Goal: Information Seeking & Learning: Learn about a topic

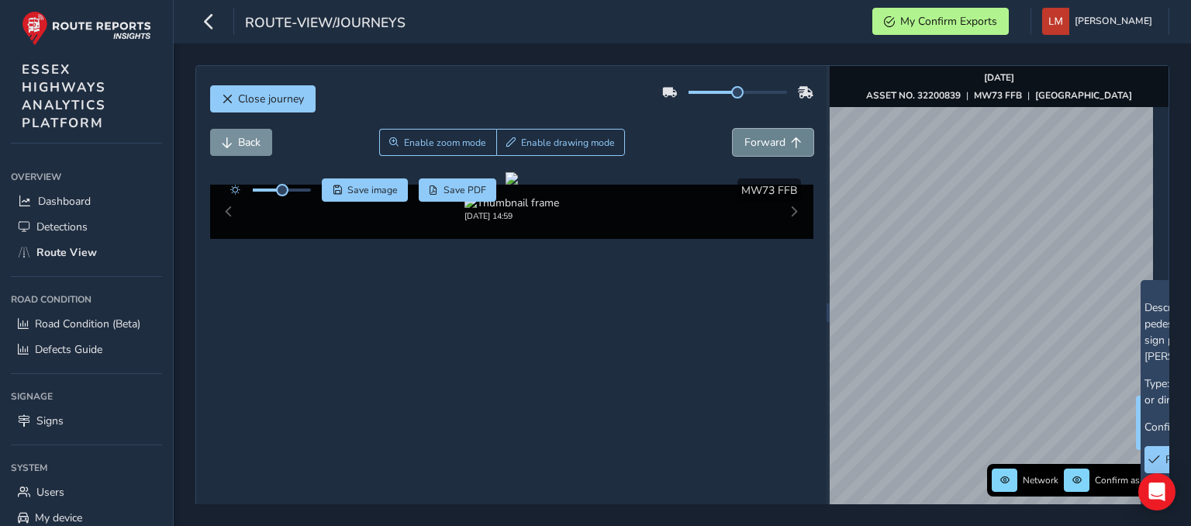
click at [760, 147] on span "Forward" at bounding box center [764, 142] width 41 height 15
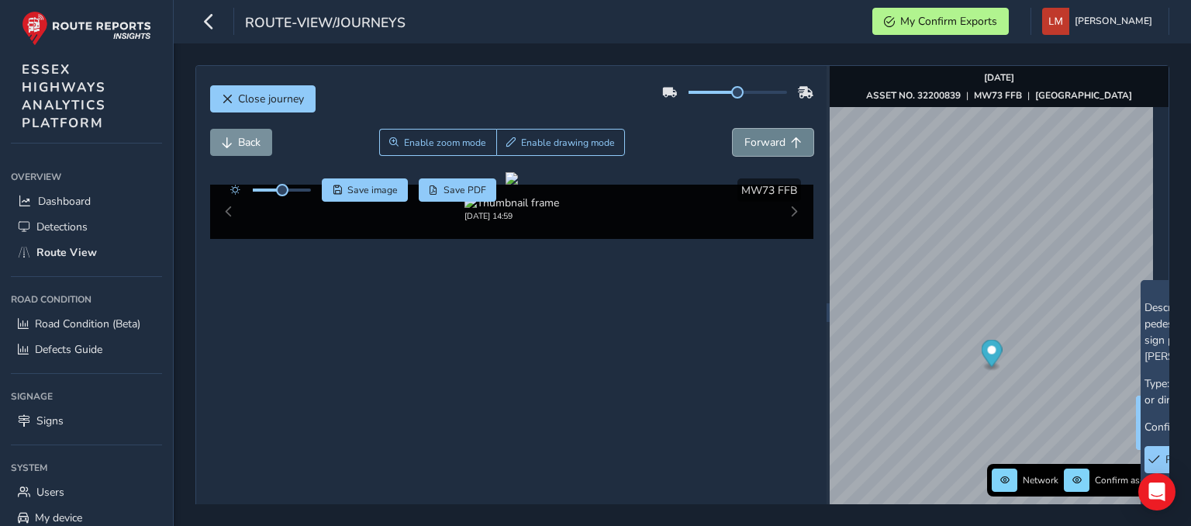
click at [760, 147] on span "Forward" at bounding box center [764, 142] width 41 height 15
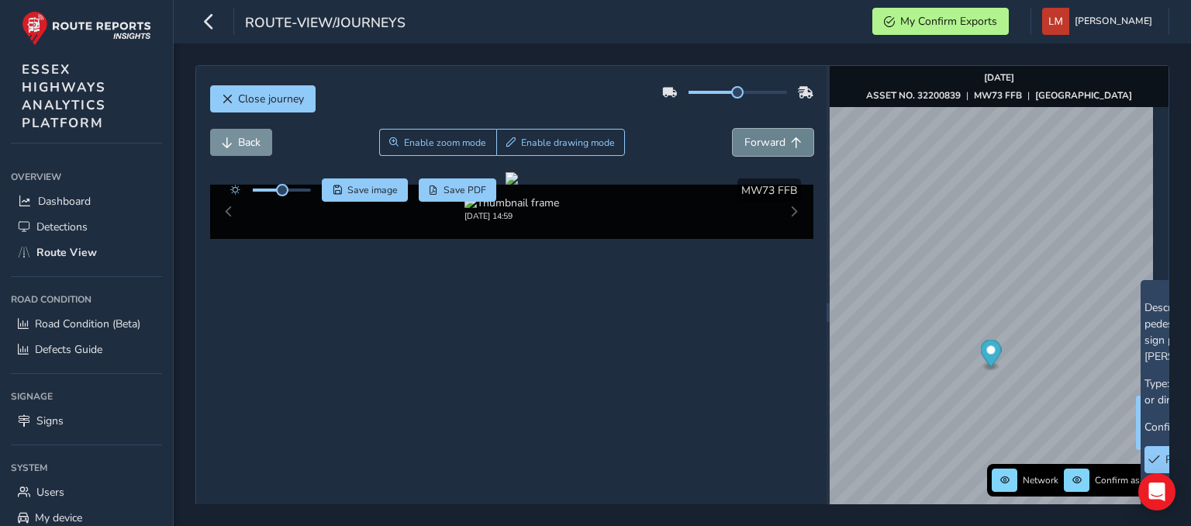
click at [760, 147] on span "Forward" at bounding box center [764, 142] width 41 height 15
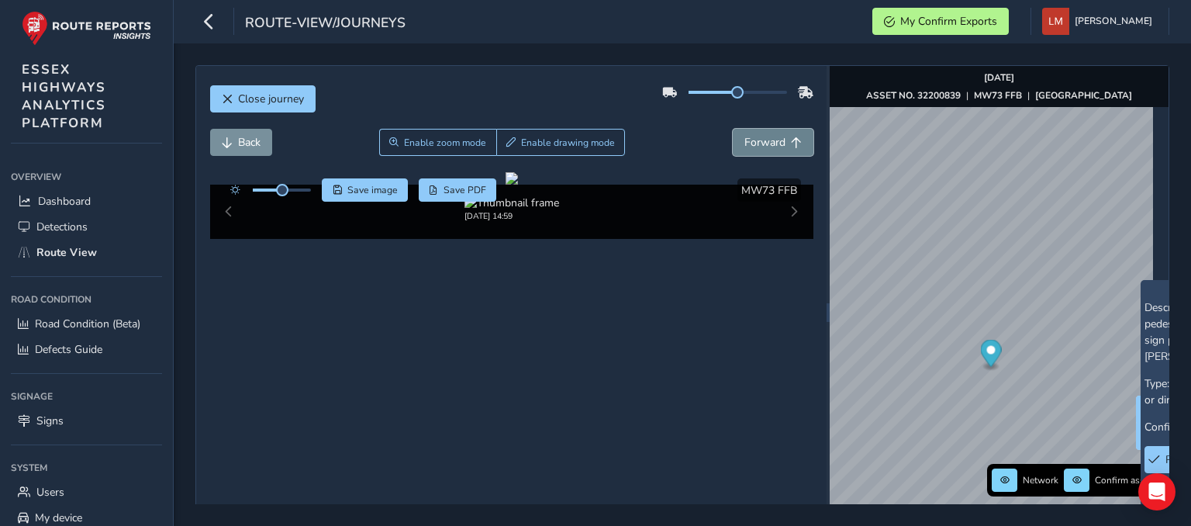
click at [760, 147] on span "Forward" at bounding box center [764, 142] width 41 height 15
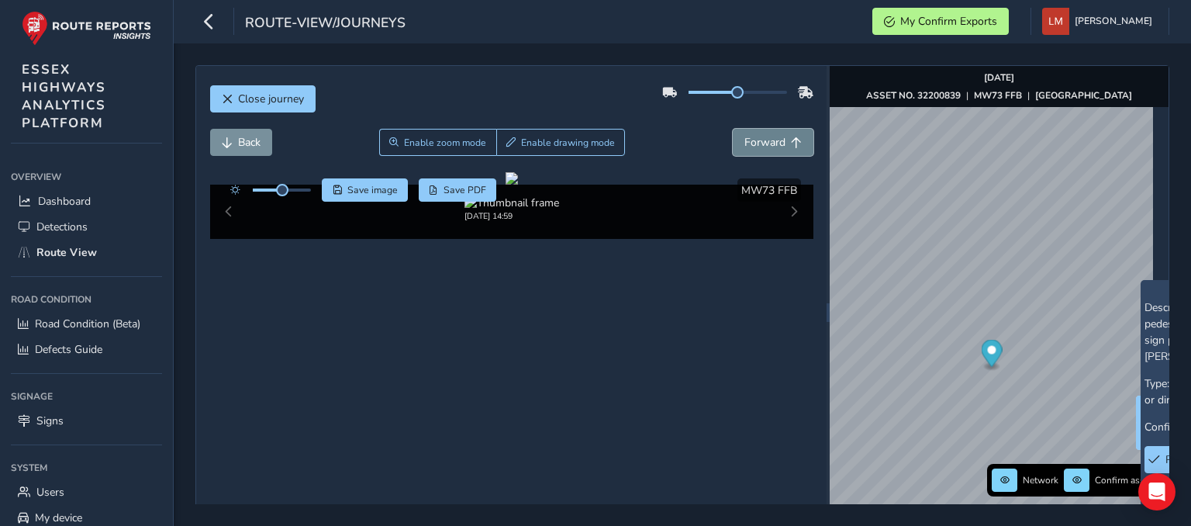
click at [760, 147] on span "Forward" at bounding box center [764, 142] width 41 height 15
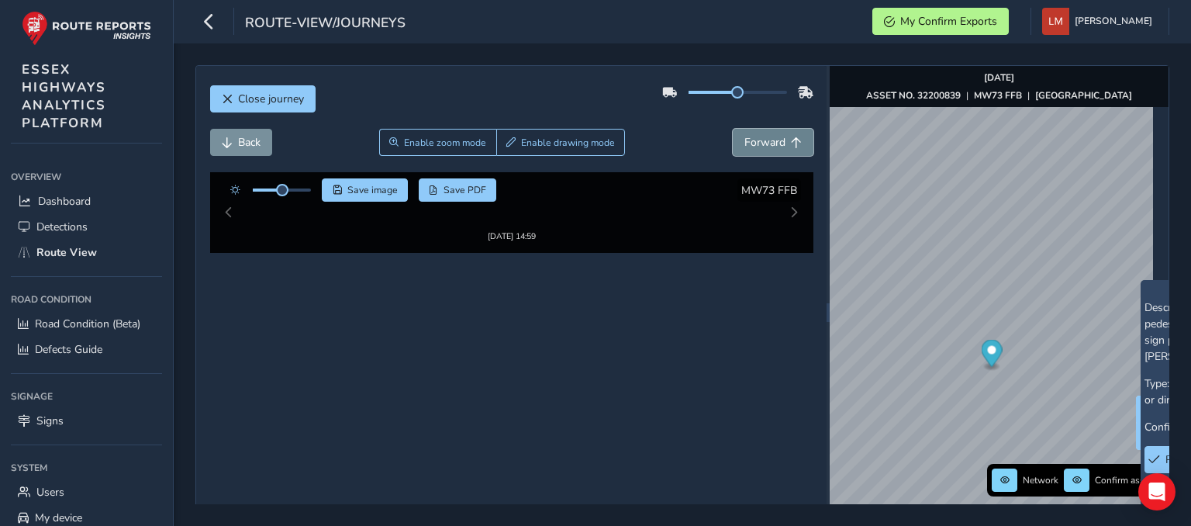
click at [760, 147] on span "Forward" at bounding box center [764, 142] width 41 height 15
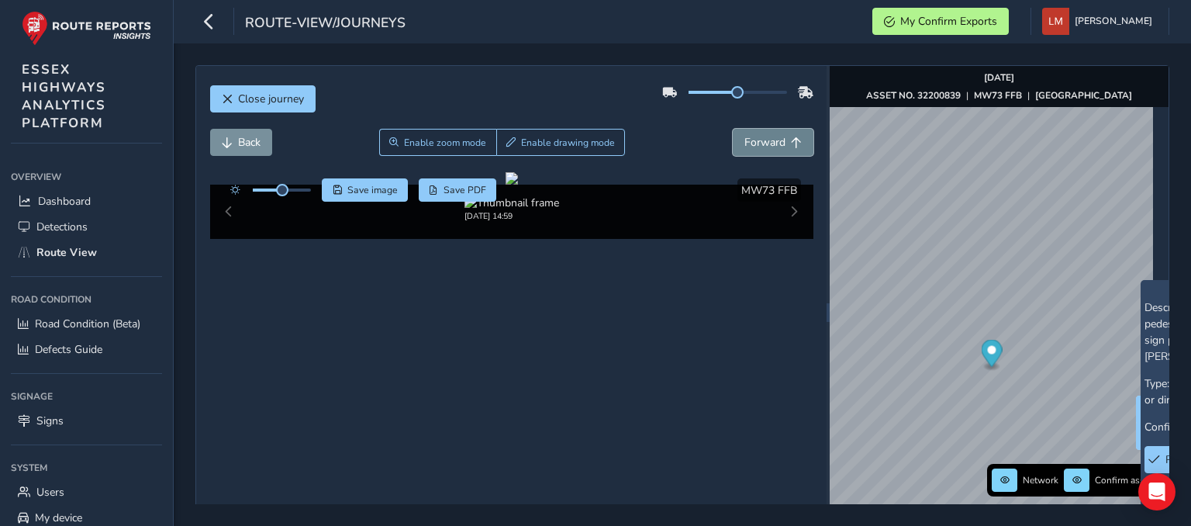
click at [760, 147] on span "Forward" at bounding box center [764, 142] width 41 height 15
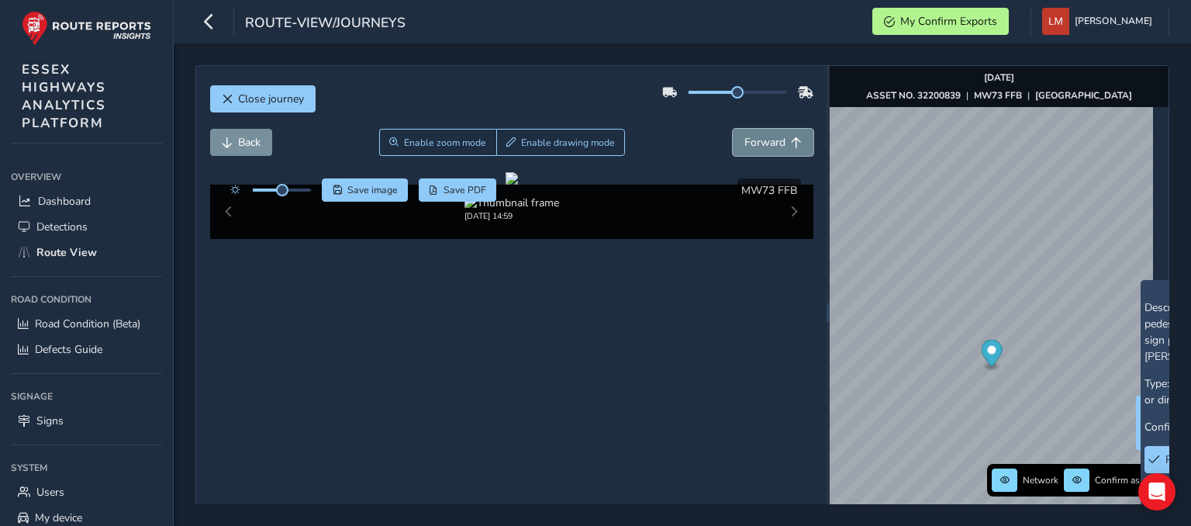
click at [760, 147] on span "Forward" at bounding box center [764, 142] width 41 height 15
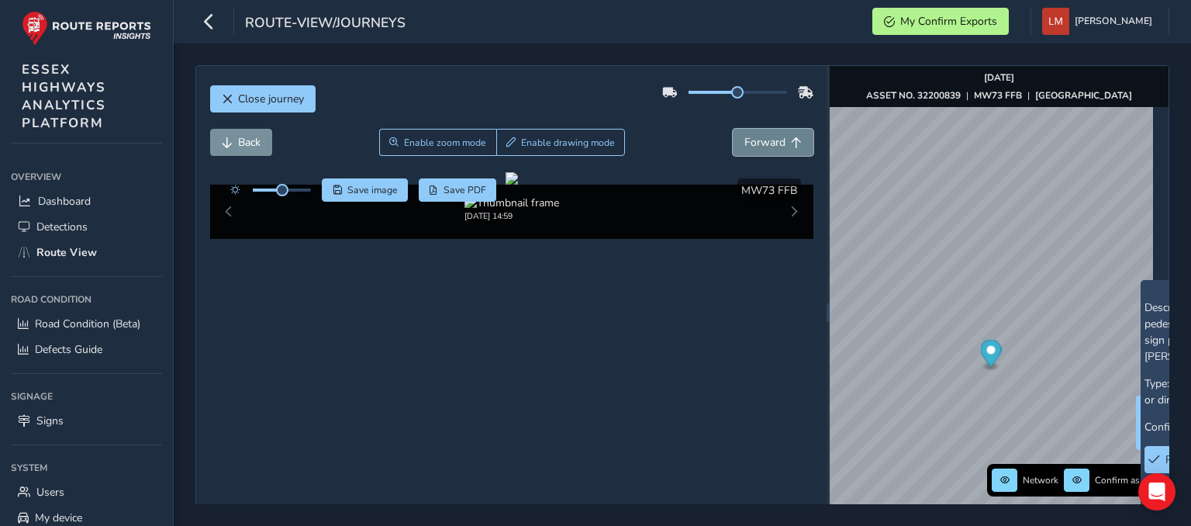
click at [760, 147] on span "Forward" at bounding box center [764, 142] width 41 height 15
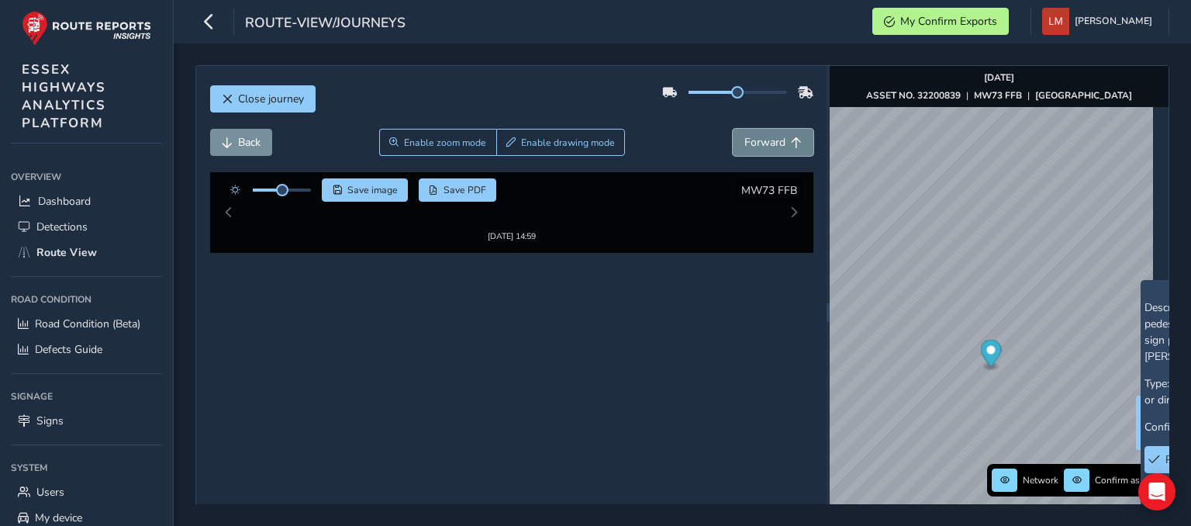
click at [760, 147] on span "Forward" at bounding box center [764, 142] width 41 height 15
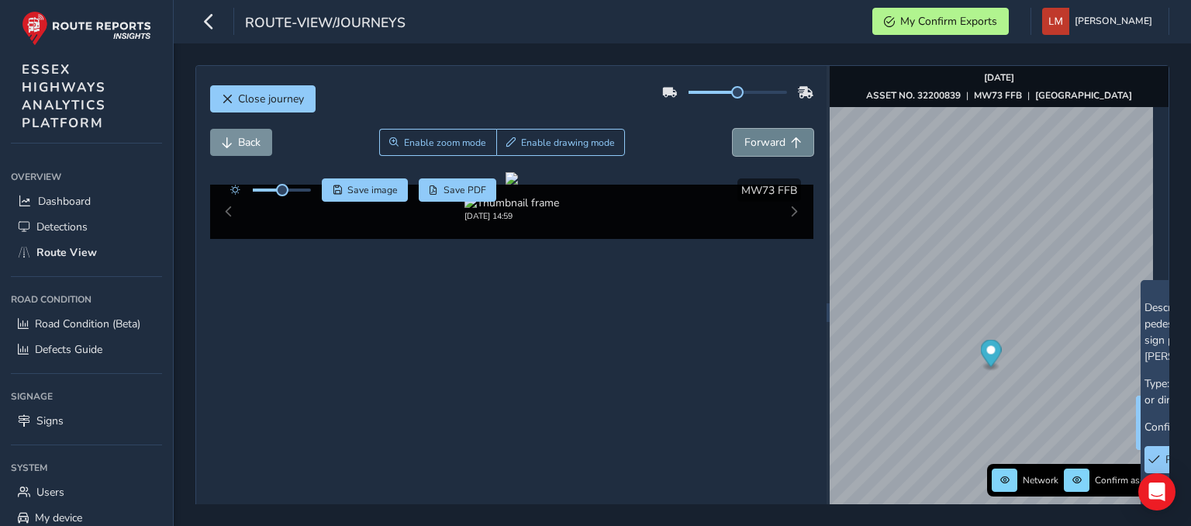
click at [760, 147] on span "Forward" at bounding box center [764, 142] width 41 height 15
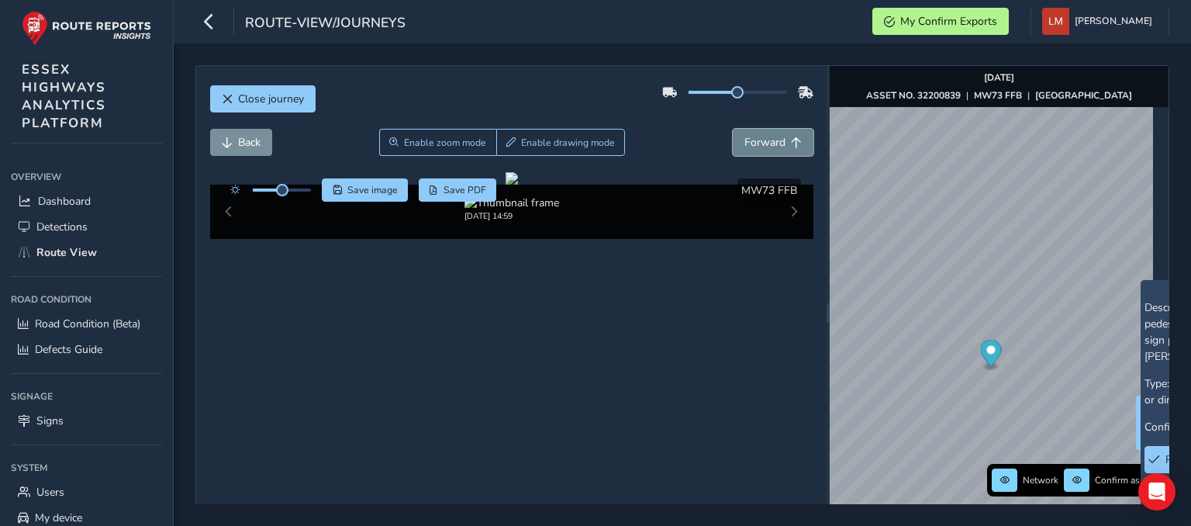
click at [760, 147] on span "Forward" at bounding box center [764, 142] width 41 height 15
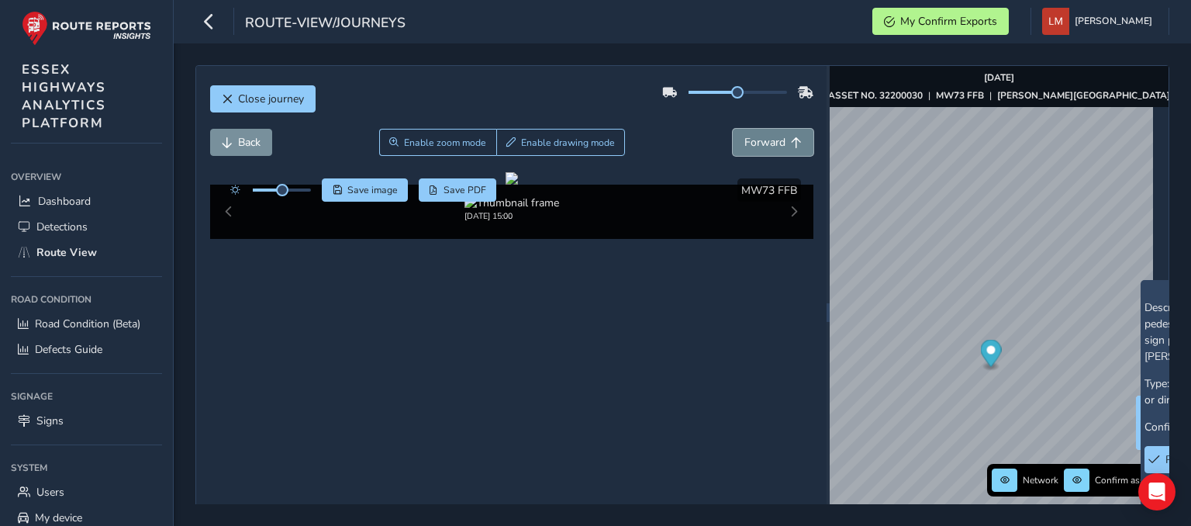
click at [760, 147] on span "Forward" at bounding box center [764, 142] width 41 height 15
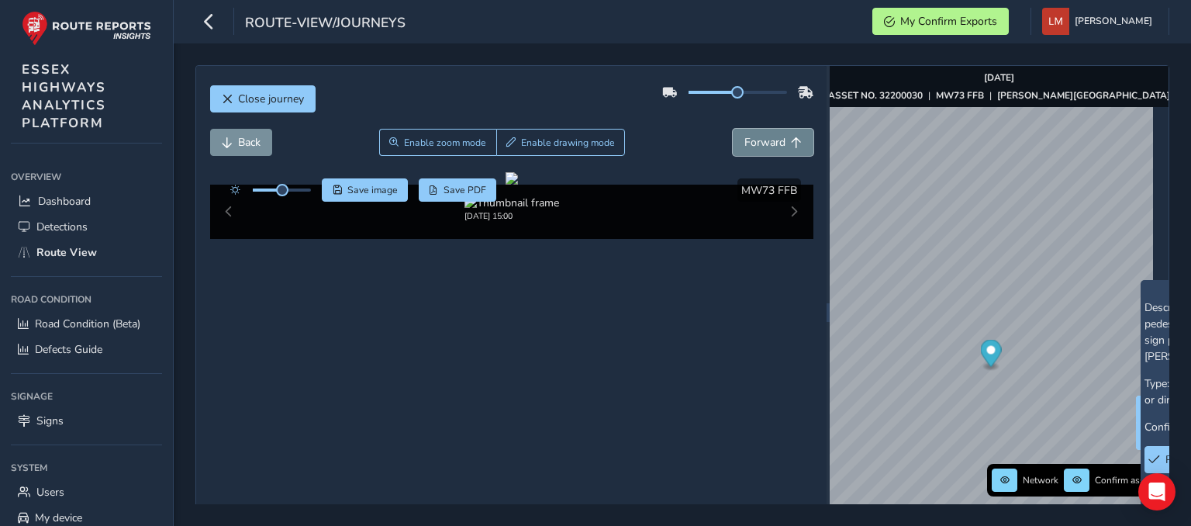
click at [760, 147] on span "Forward" at bounding box center [764, 142] width 41 height 15
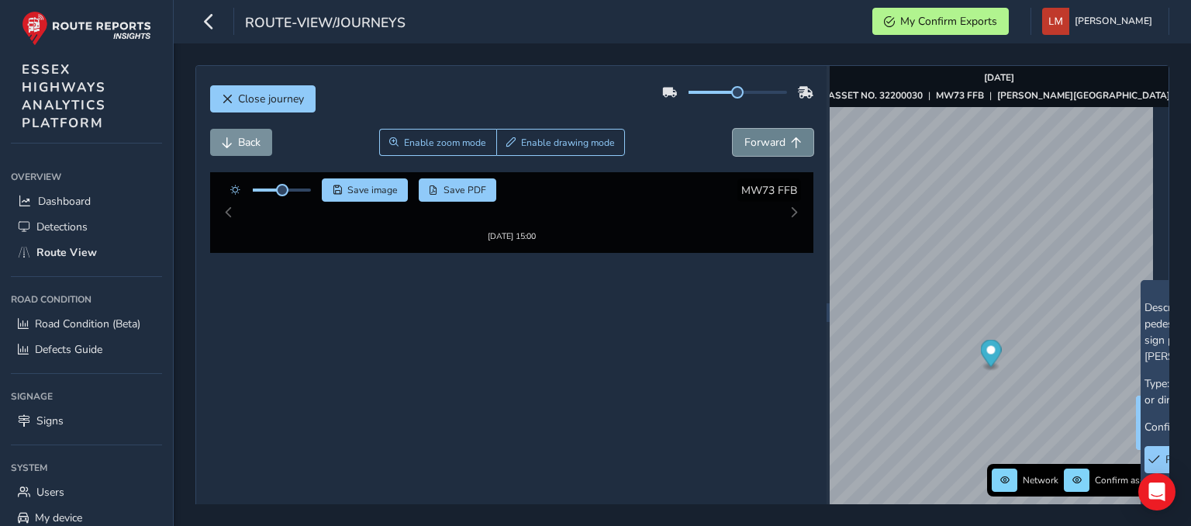
click at [760, 147] on span "Forward" at bounding box center [764, 142] width 41 height 15
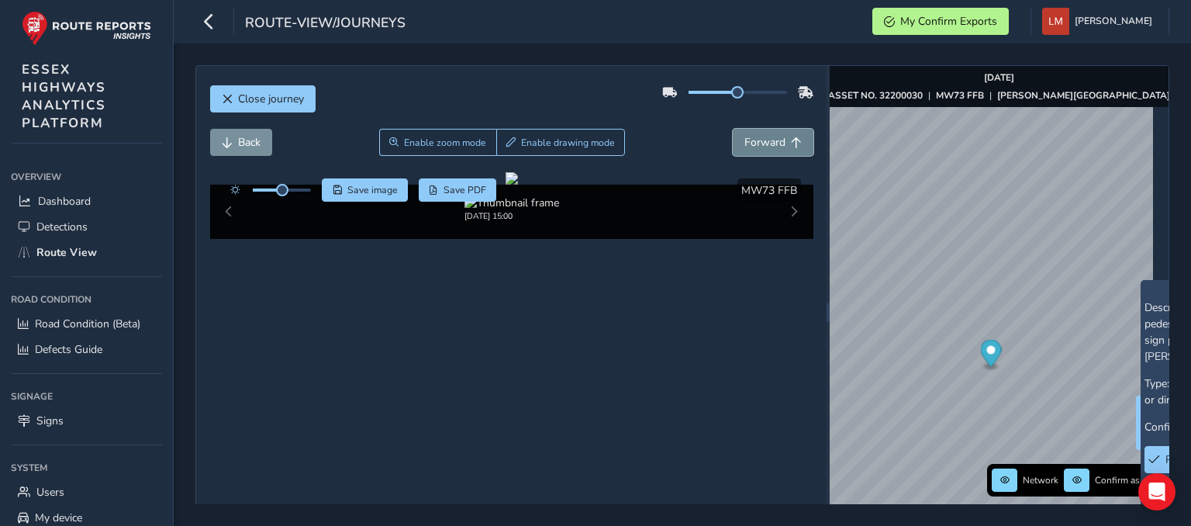
click at [760, 147] on span "Forward" at bounding box center [764, 142] width 41 height 15
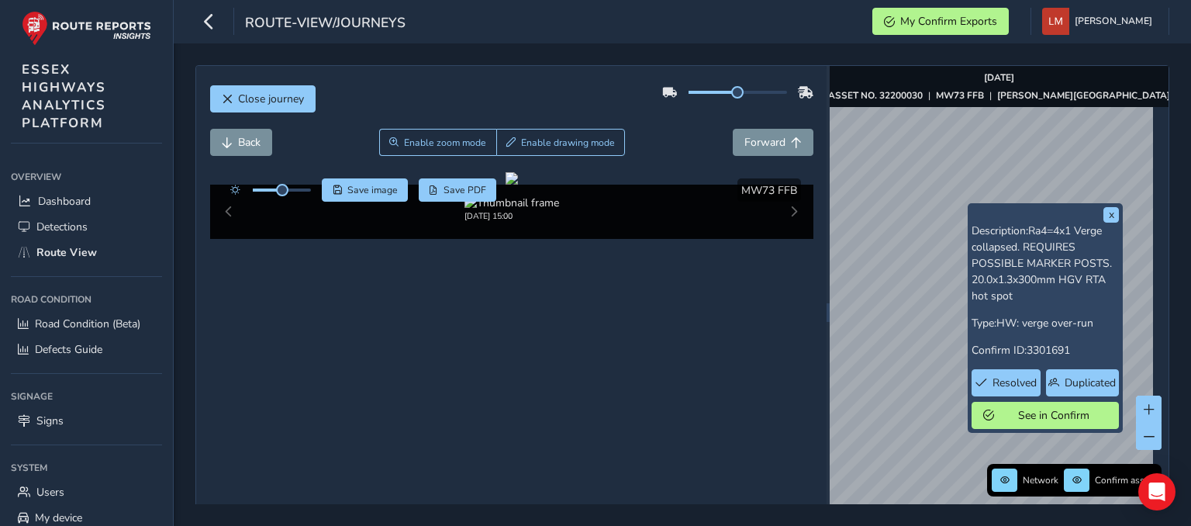
click at [1095, 333] on div "x Description: Ra4=4x1 Verge collapsed. REQUIRES POSSIBLE MARKER POSTS. 20.0x1.…" at bounding box center [999, 312] width 339 height 492
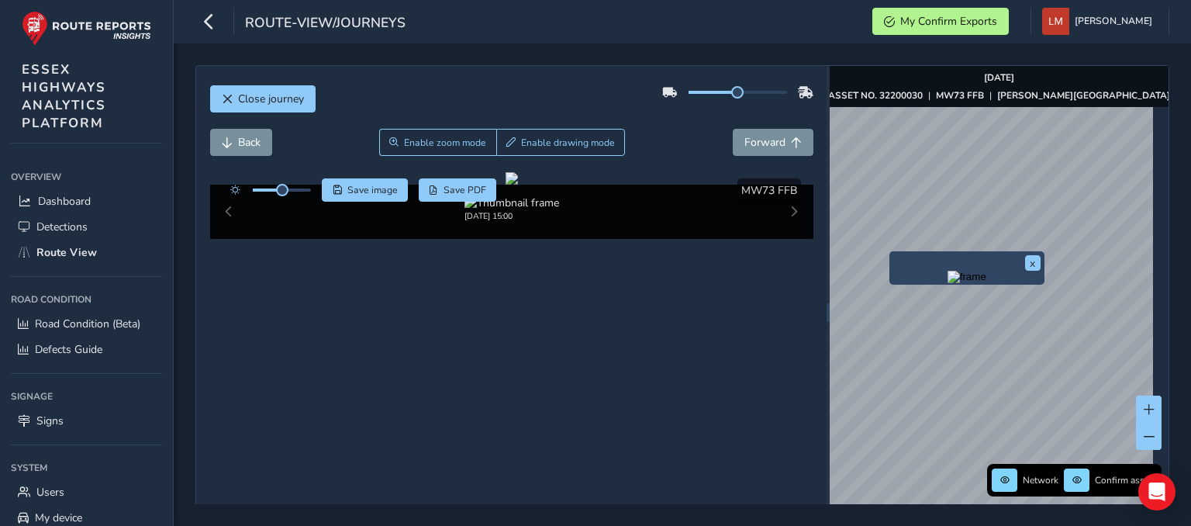
click at [948, 283] on img "Preview frame" at bounding box center [967, 277] width 39 height 12
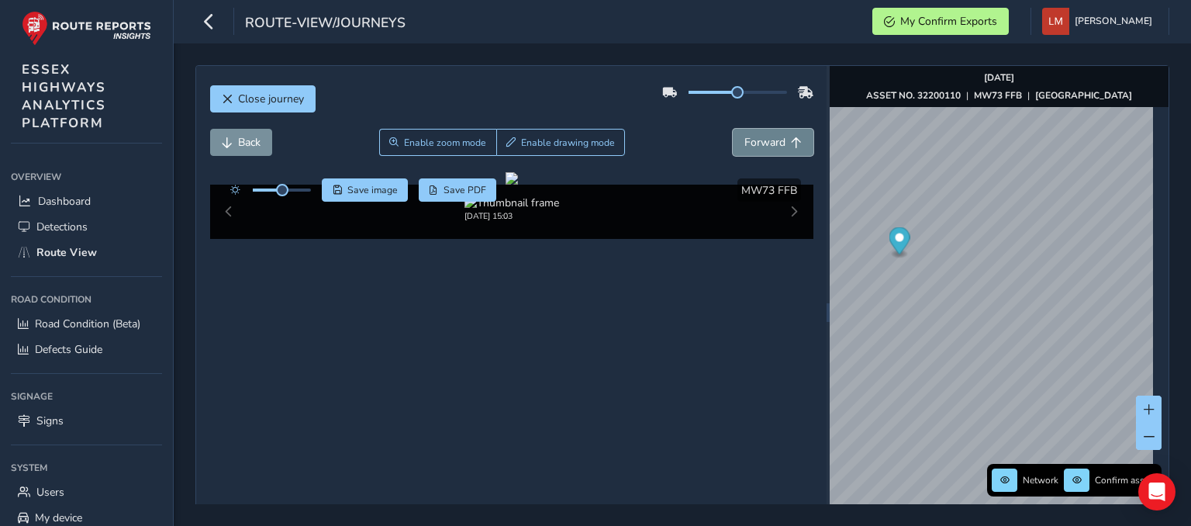
click at [778, 148] on button "Forward" at bounding box center [773, 142] width 81 height 27
click at [775, 148] on span "Forward" at bounding box center [764, 142] width 41 height 15
click at [773, 148] on span "Forward" at bounding box center [764, 142] width 41 height 15
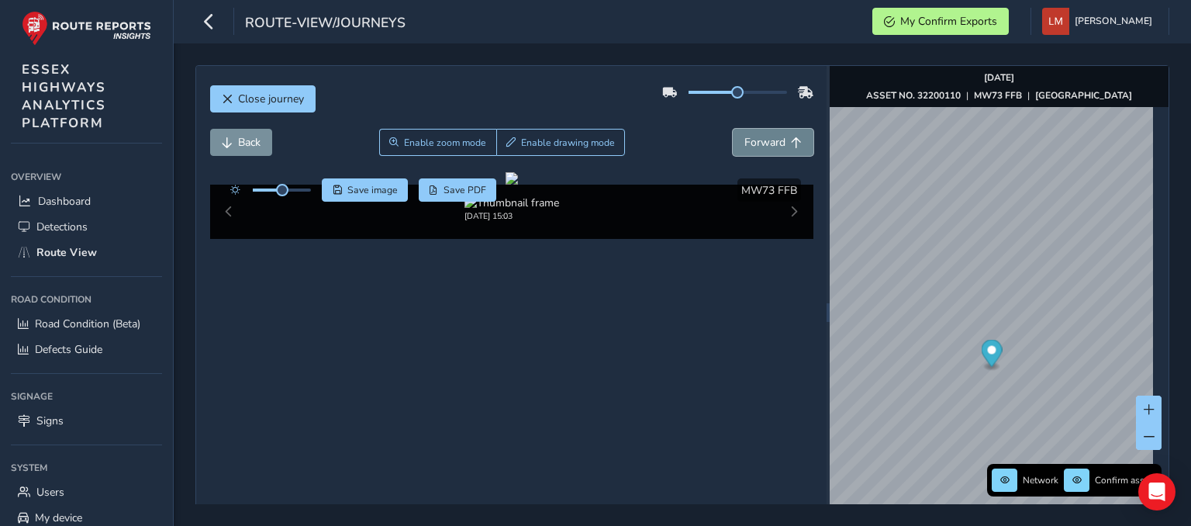
click at [773, 148] on span "Forward" at bounding box center [764, 142] width 41 height 15
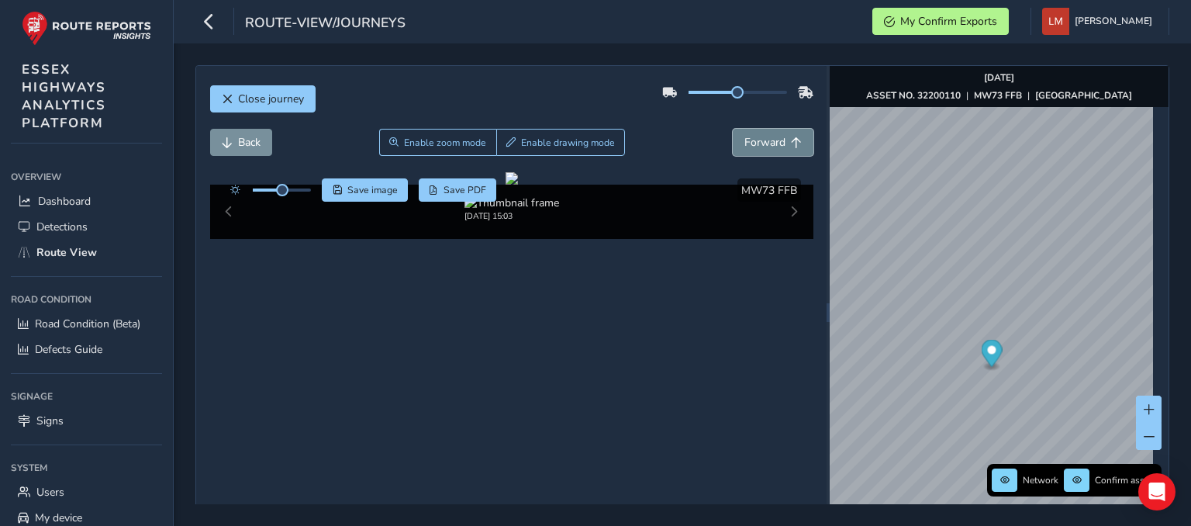
click at [773, 148] on span "Forward" at bounding box center [764, 142] width 41 height 15
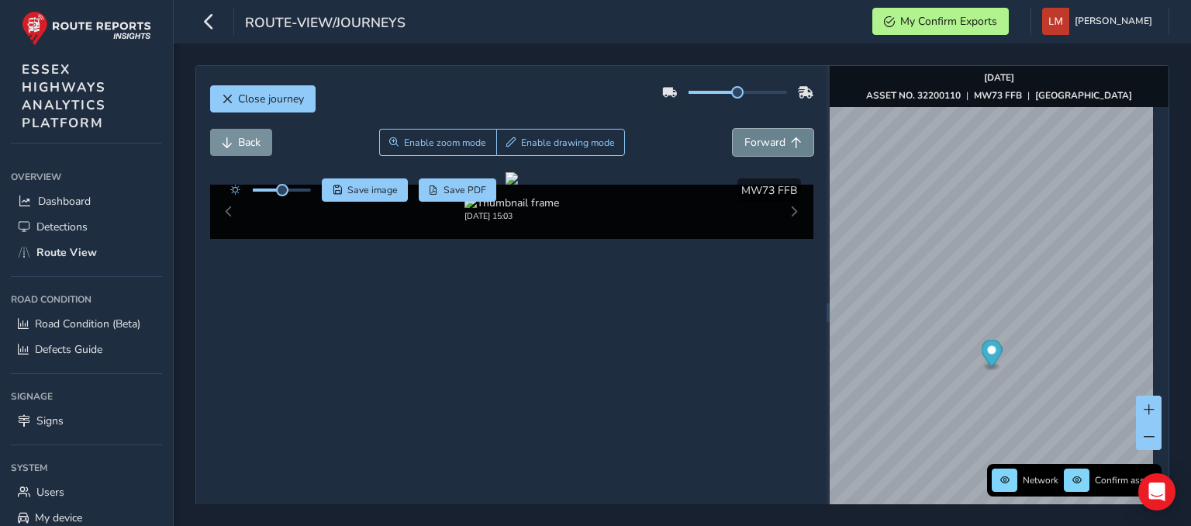
click at [773, 148] on span "Forward" at bounding box center [764, 142] width 41 height 15
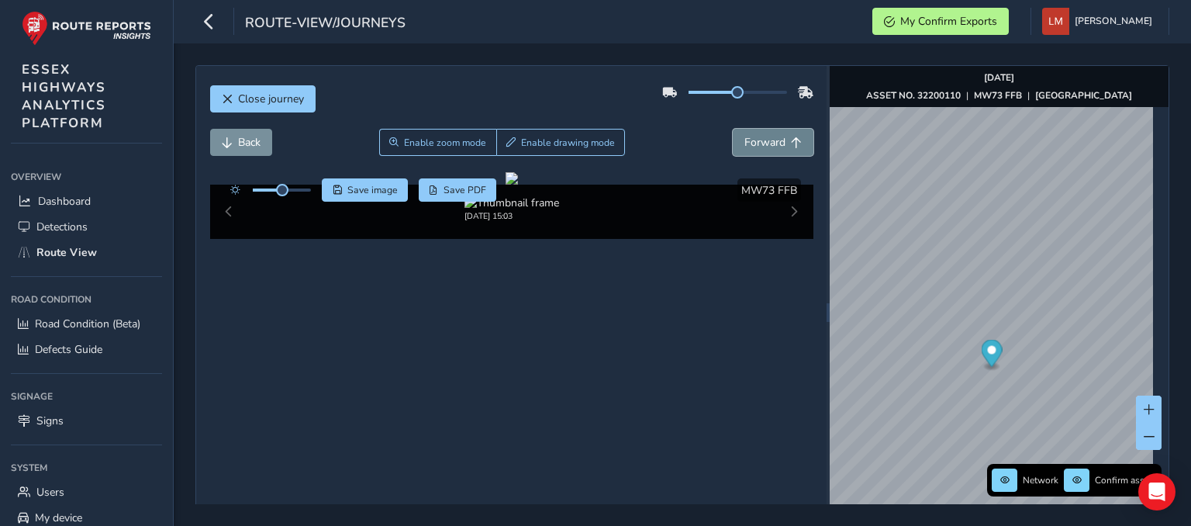
click at [773, 148] on span "Forward" at bounding box center [764, 142] width 41 height 15
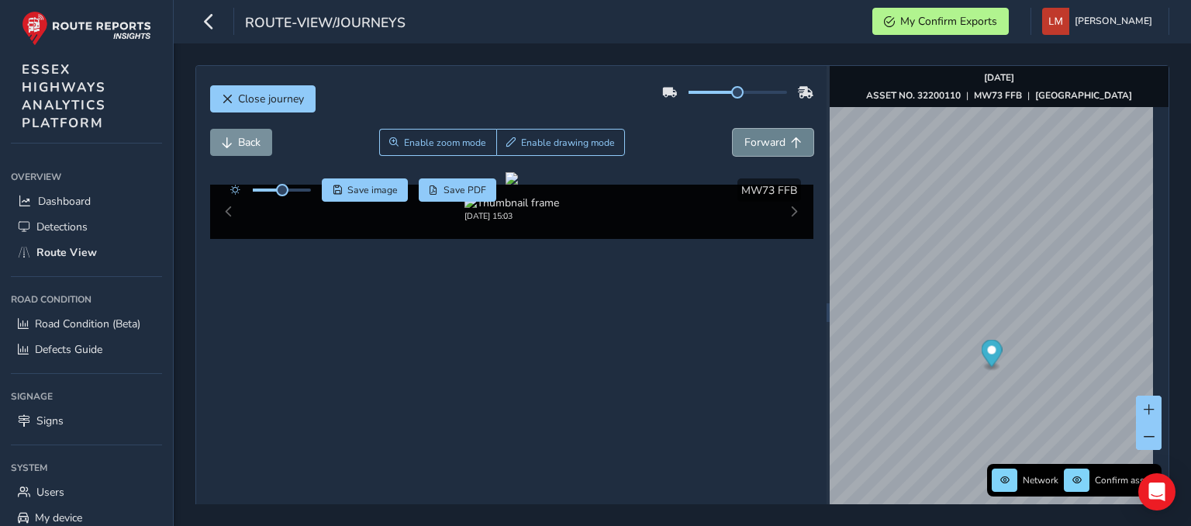
click at [773, 148] on span "Forward" at bounding box center [764, 142] width 41 height 15
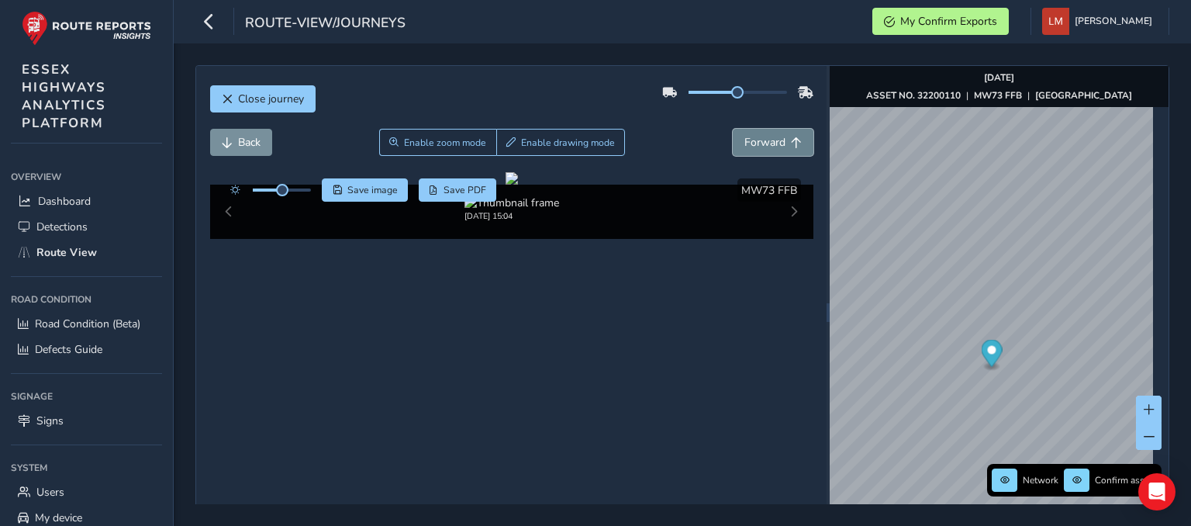
click at [773, 148] on span "Forward" at bounding box center [764, 142] width 41 height 15
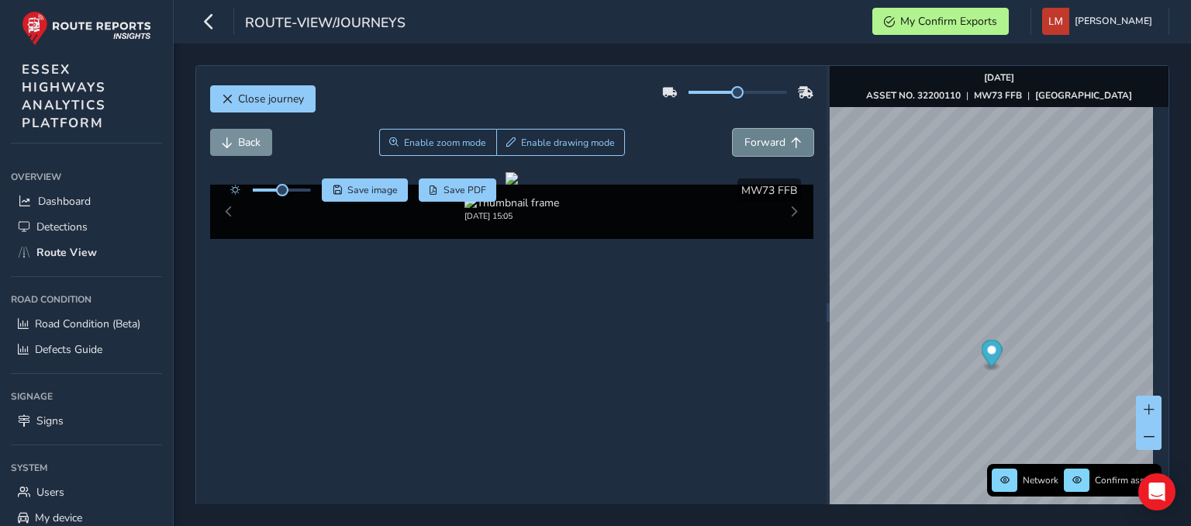
click at [773, 148] on span "Forward" at bounding box center [764, 142] width 41 height 15
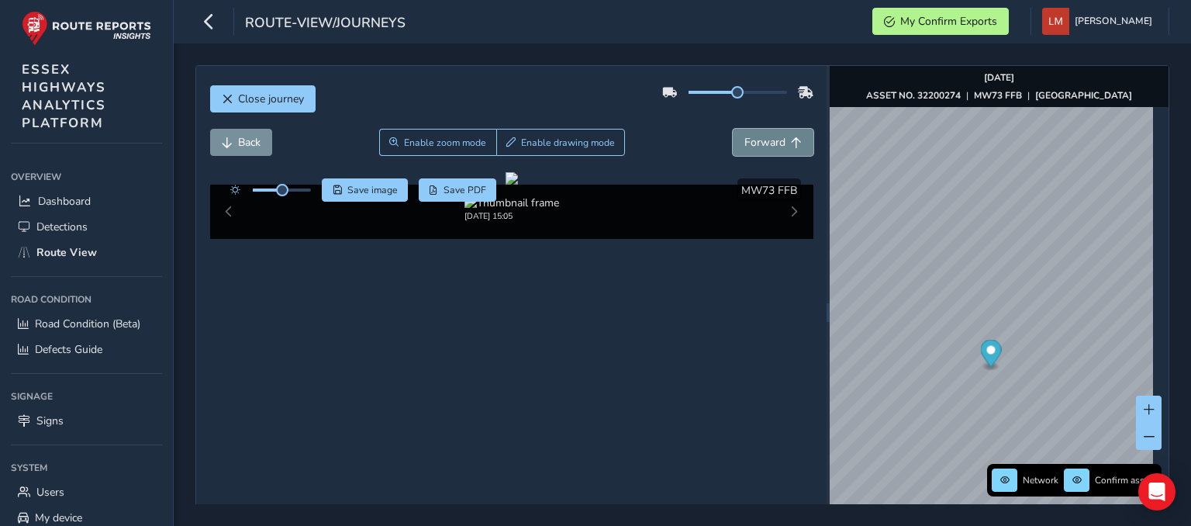
click at [773, 148] on span "Forward" at bounding box center [764, 142] width 41 height 15
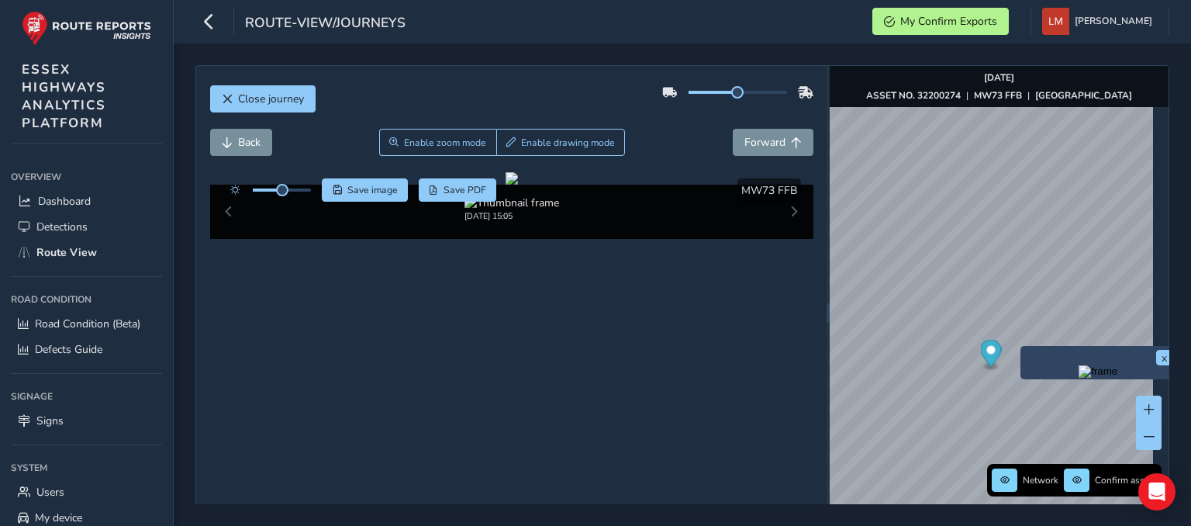
click at [1079, 378] on img "Preview frame" at bounding box center [1098, 371] width 39 height 12
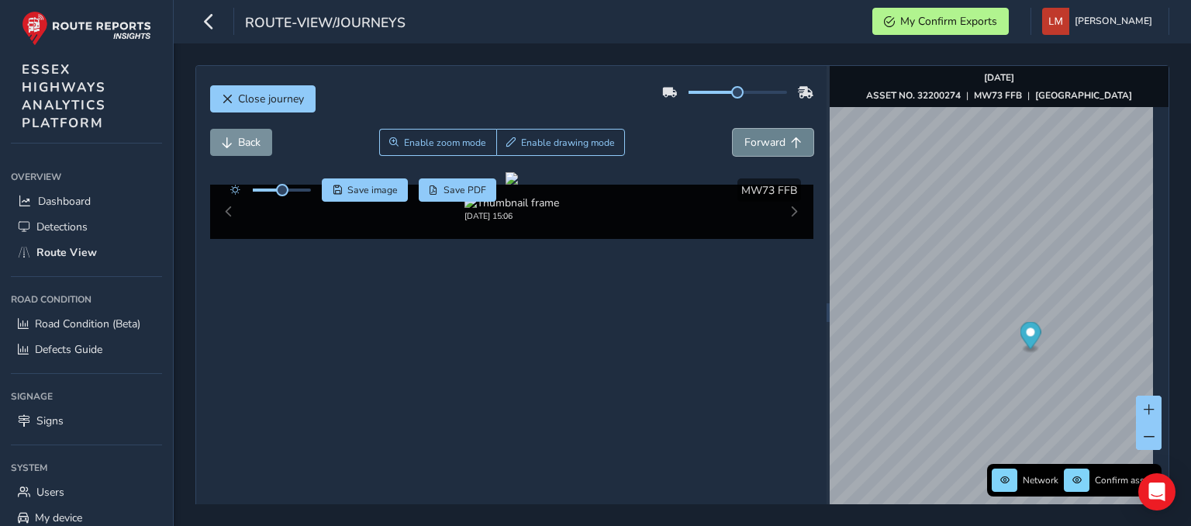
click at [791, 147] on span "Forward" at bounding box center [796, 142] width 11 height 11
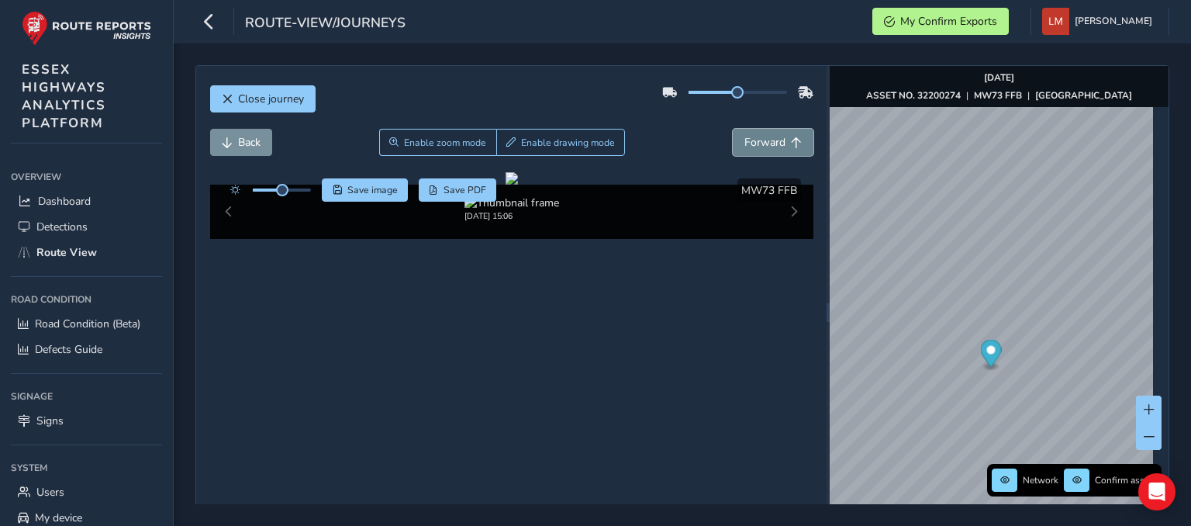
click at [791, 147] on span "Forward" at bounding box center [796, 142] width 11 height 11
click at [782, 147] on button "Forward" at bounding box center [773, 142] width 81 height 27
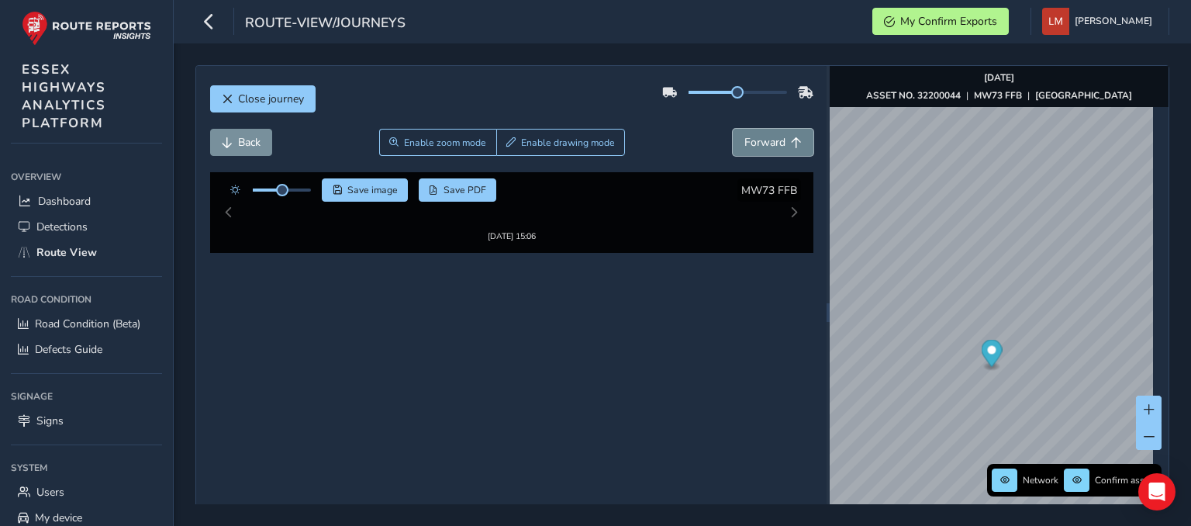
click at [782, 147] on button "Forward" at bounding box center [773, 142] width 81 height 27
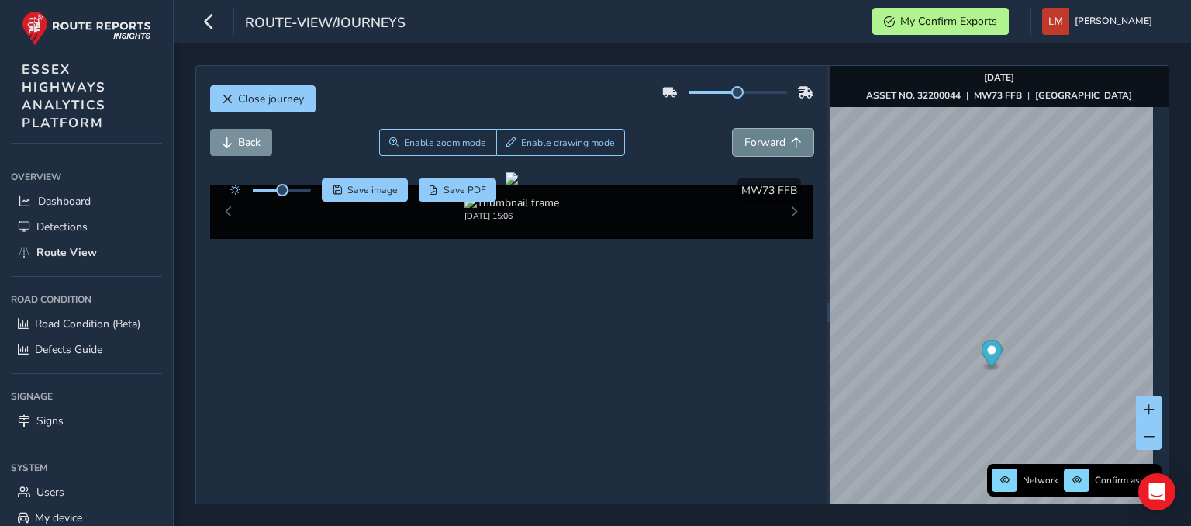
click at [782, 147] on button "Forward" at bounding box center [773, 142] width 81 height 27
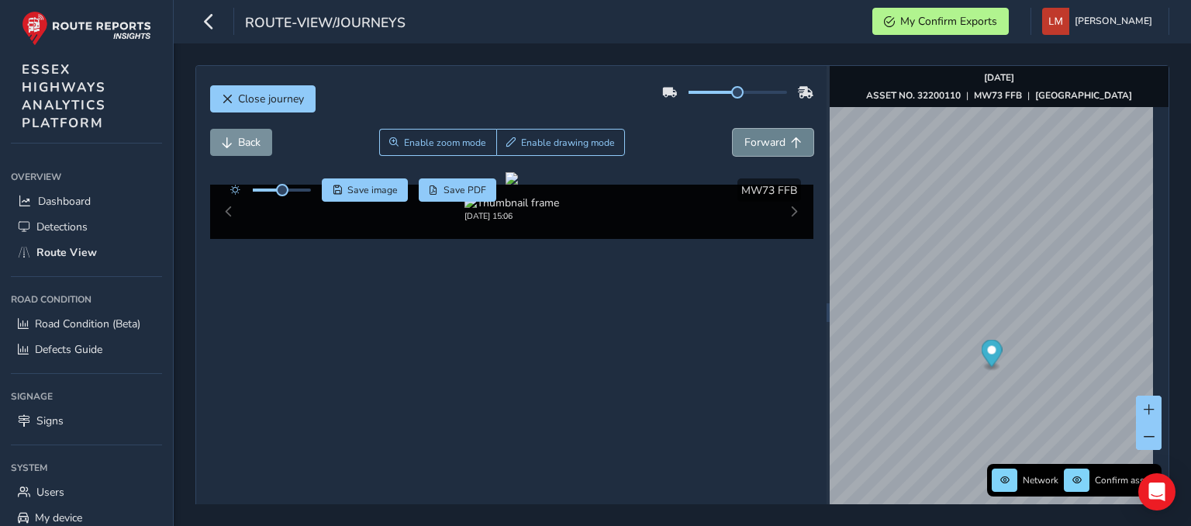
click at [782, 147] on button "Forward" at bounding box center [773, 142] width 81 height 27
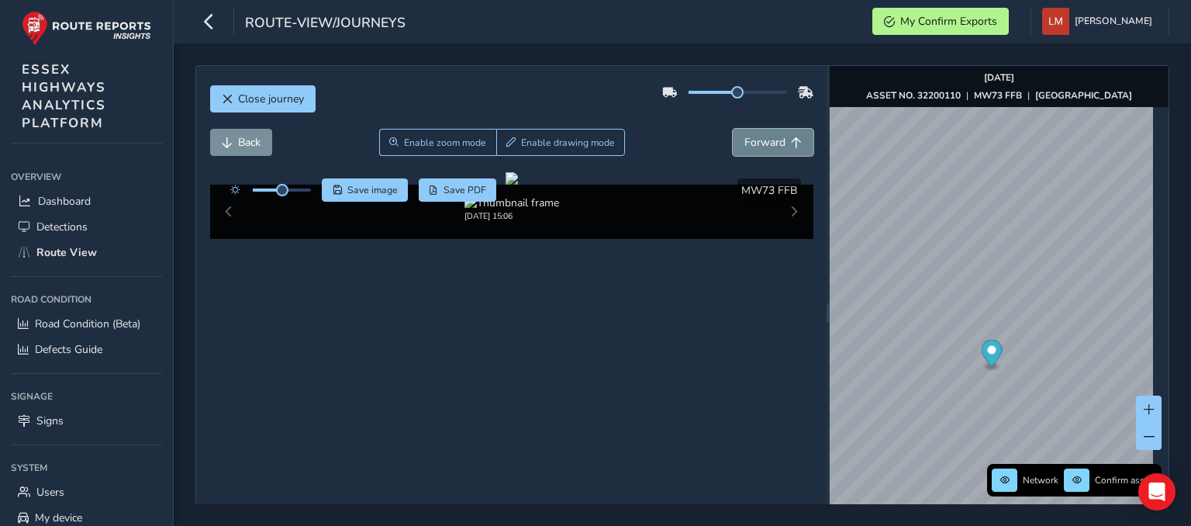
click at [782, 147] on button "Forward" at bounding box center [773, 142] width 81 height 27
click at [791, 147] on span "Forward" at bounding box center [796, 142] width 11 height 11
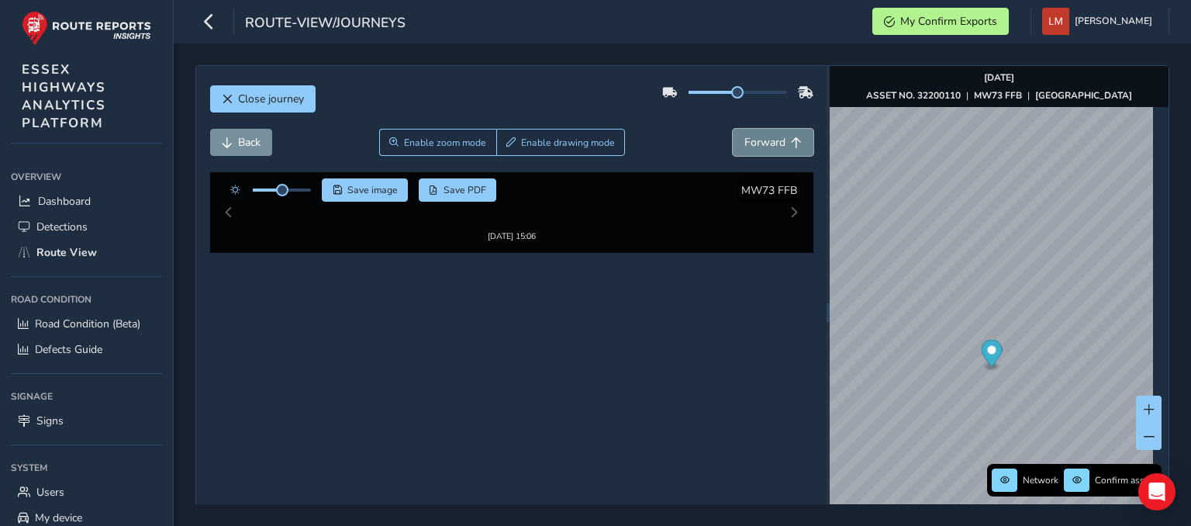
click at [791, 147] on span "Forward" at bounding box center [796, 142] width 11 height 11
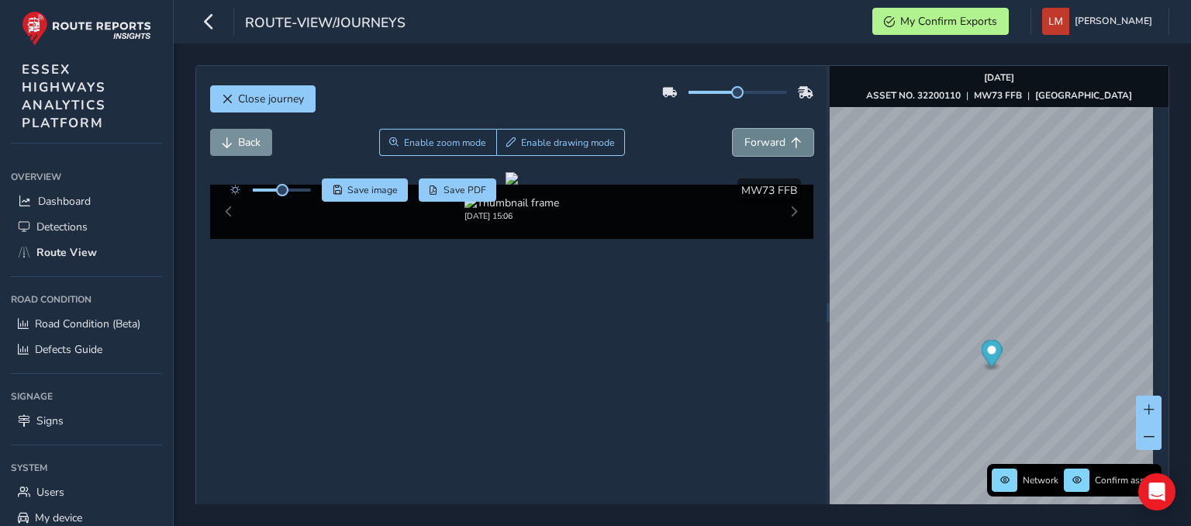
click at [791, 147] on span "Forward" at bounding box center [796, 142] width 11 height 11
click at [782, 147] on button "Forward" at bounding box center [773, 142] width 81 height 27
click at [782, 148] on button "Forward" at bounding box center [773, 142] width 81 height 27
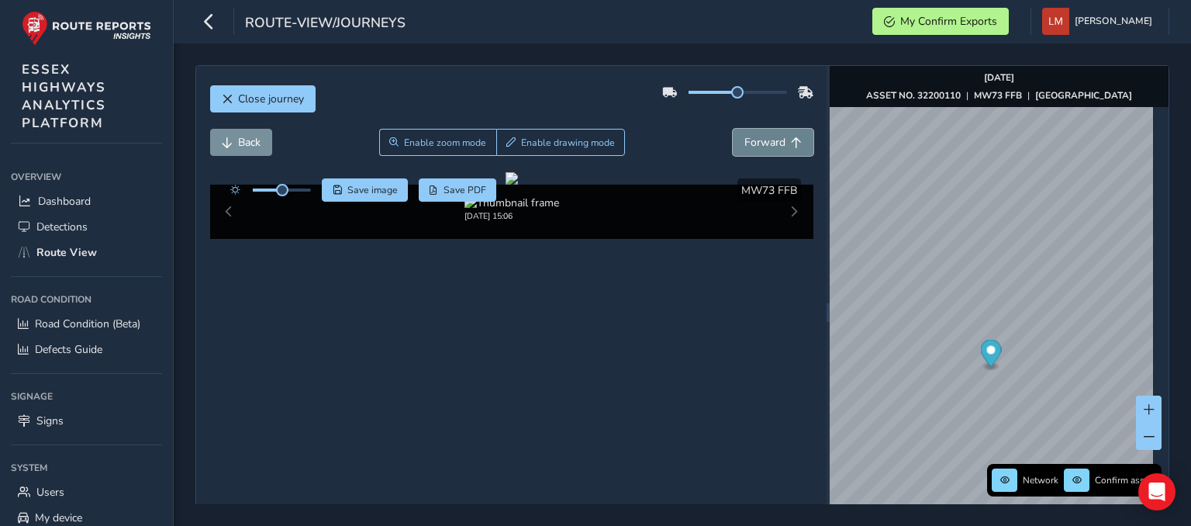
click at [782, 148] on button "Forward" at bounding box center [773, 142] width 81 height 27
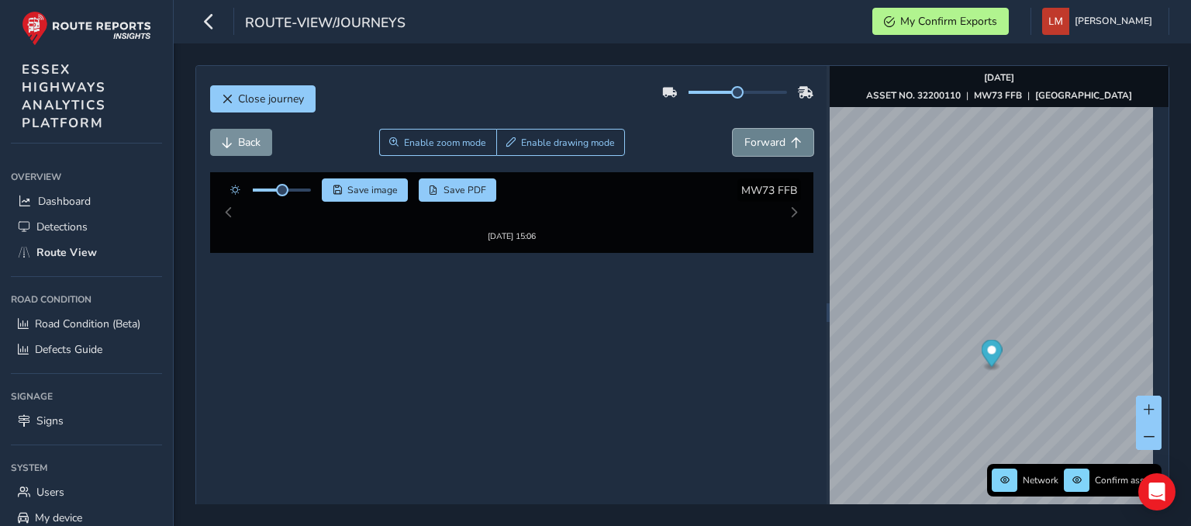
click at [782, 149] on button "Forward" at bounding box center [773, 142] width 81 height 27
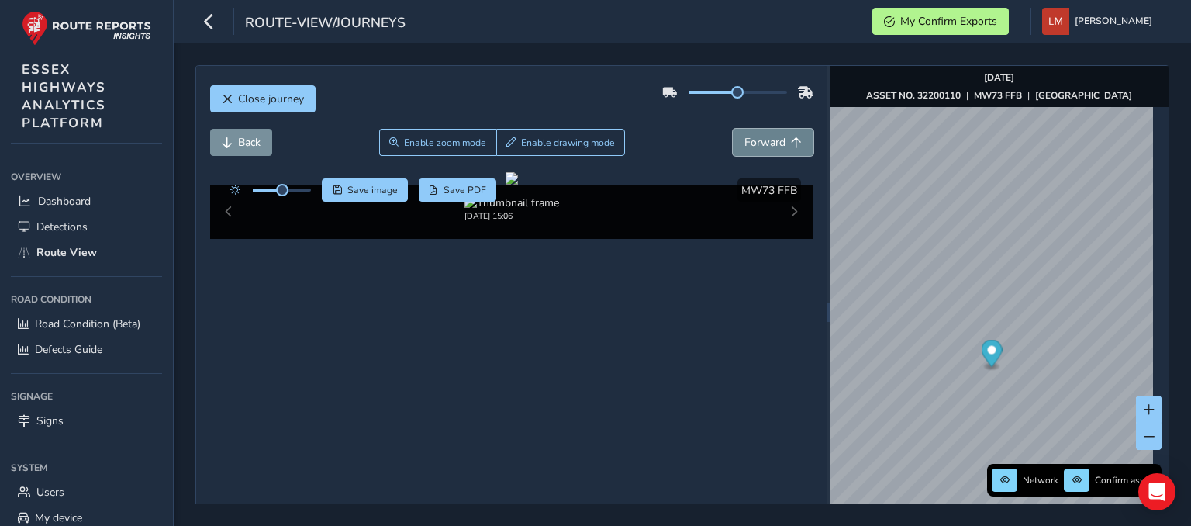
click at [782, 149] on button "Forward" at bounding box center [773, 142] width 81 height 27
click at [791, 145] on span "Forward" at bounding box center [796, 142] width 11 height 11
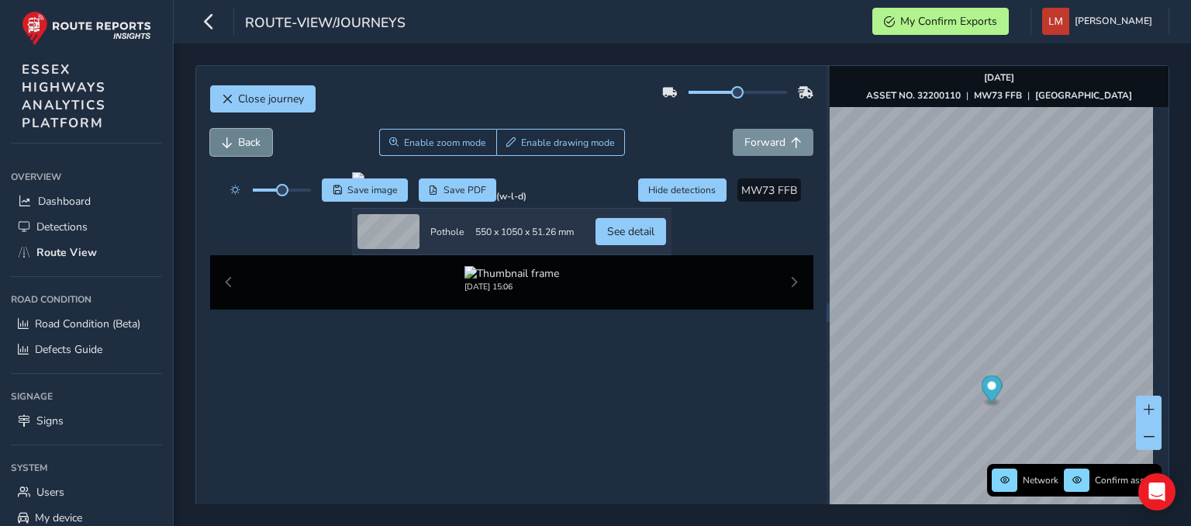
click at [228, 152] on button "Back" at bounding box center [241, 142] width 62 height 27
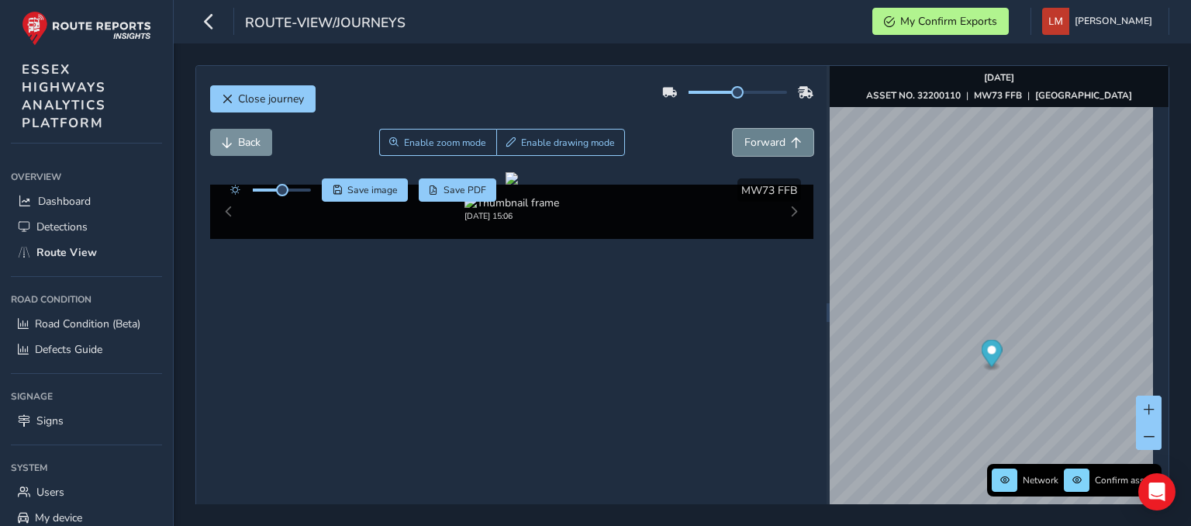
click at [800, 145] on button "Forward" at bounding box center [773, 142] width 81 height 27
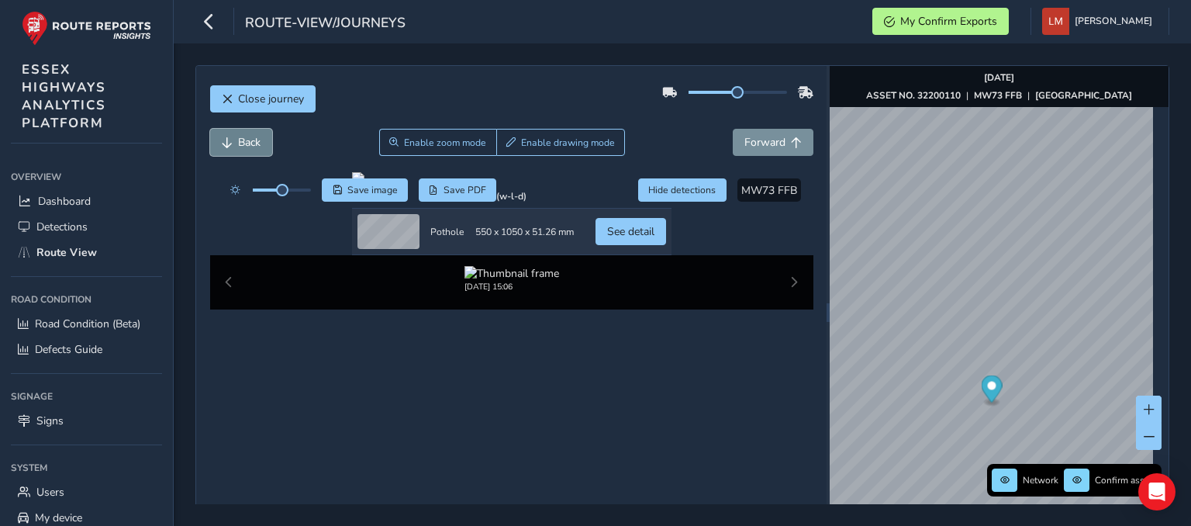
click at [258, 152] on button "Back" at bounding box center [241, 142] width 62 height 27
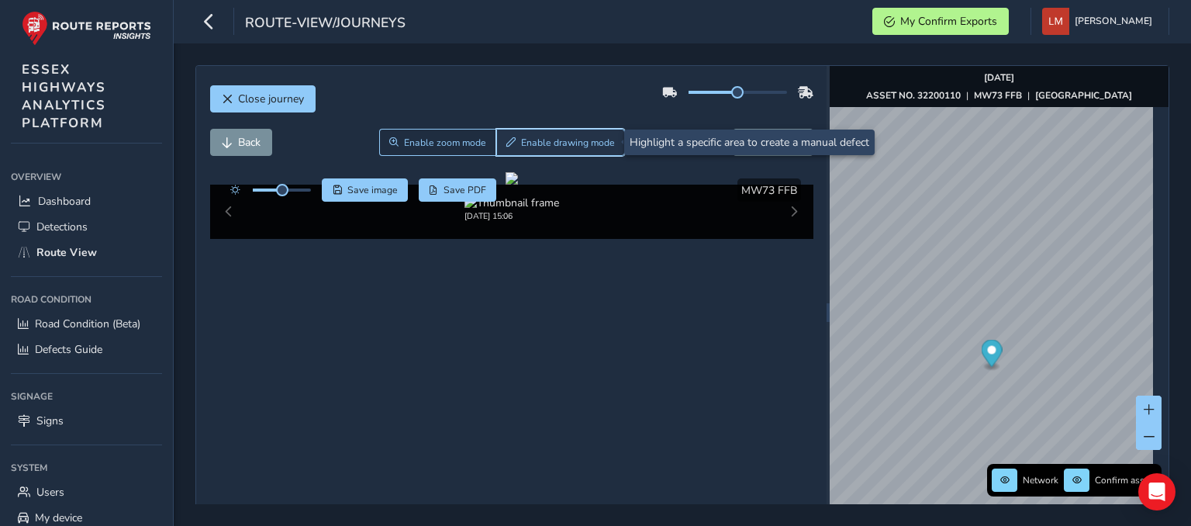
click at [552, 141] on span "Enable drawing mode" at bounding box center [568, 142] width 94 height 12
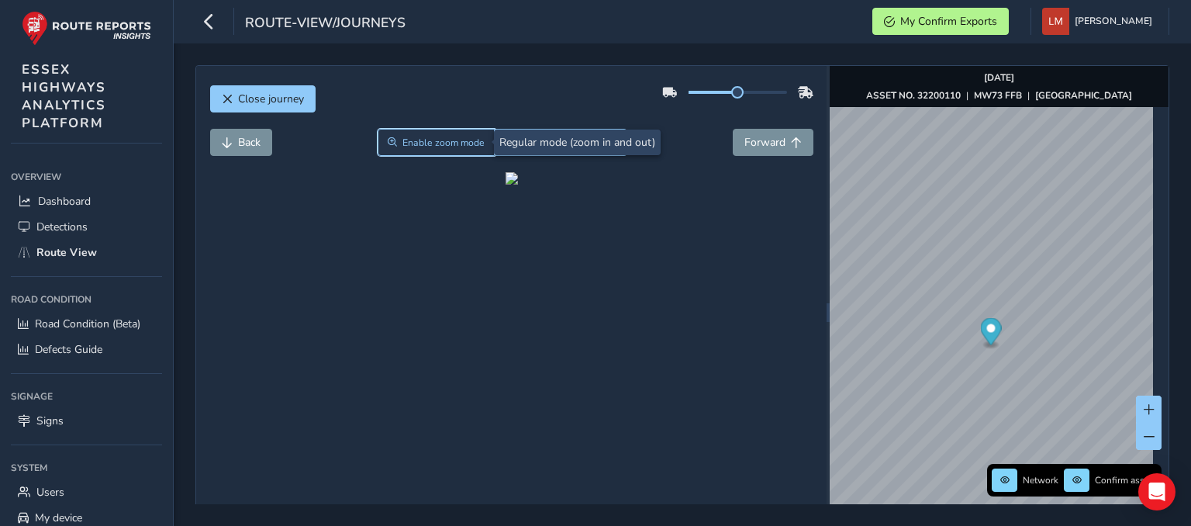
click at [459, 140] on span "Enable zoom mode" at bounding box center [443, 142] width 82 height 12
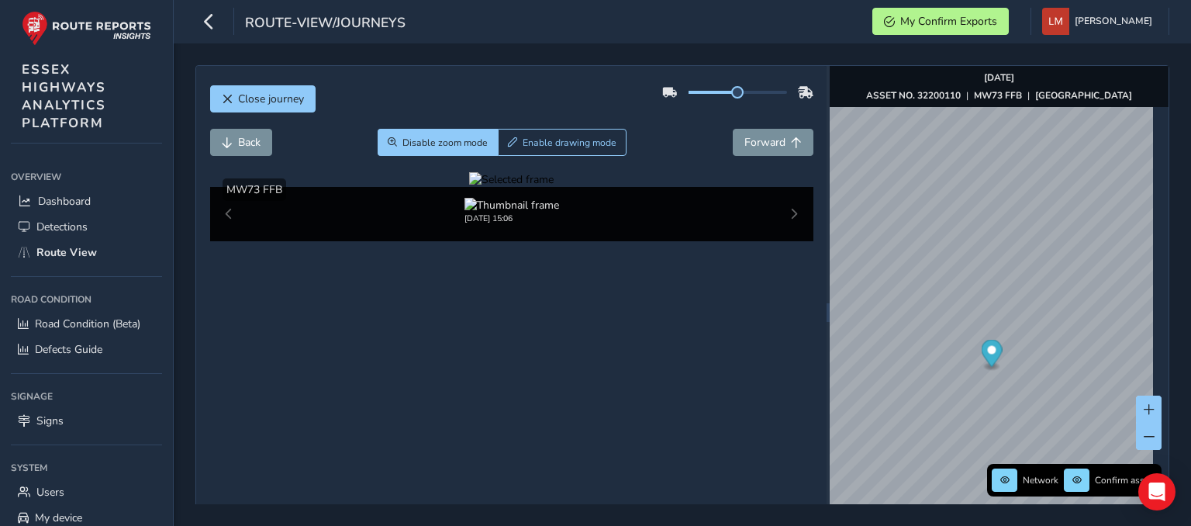
click at [470, 187] on div at bounding box center [511, 179] width 85 height 15
